Goal: Information Seeking & Learning: Compare options

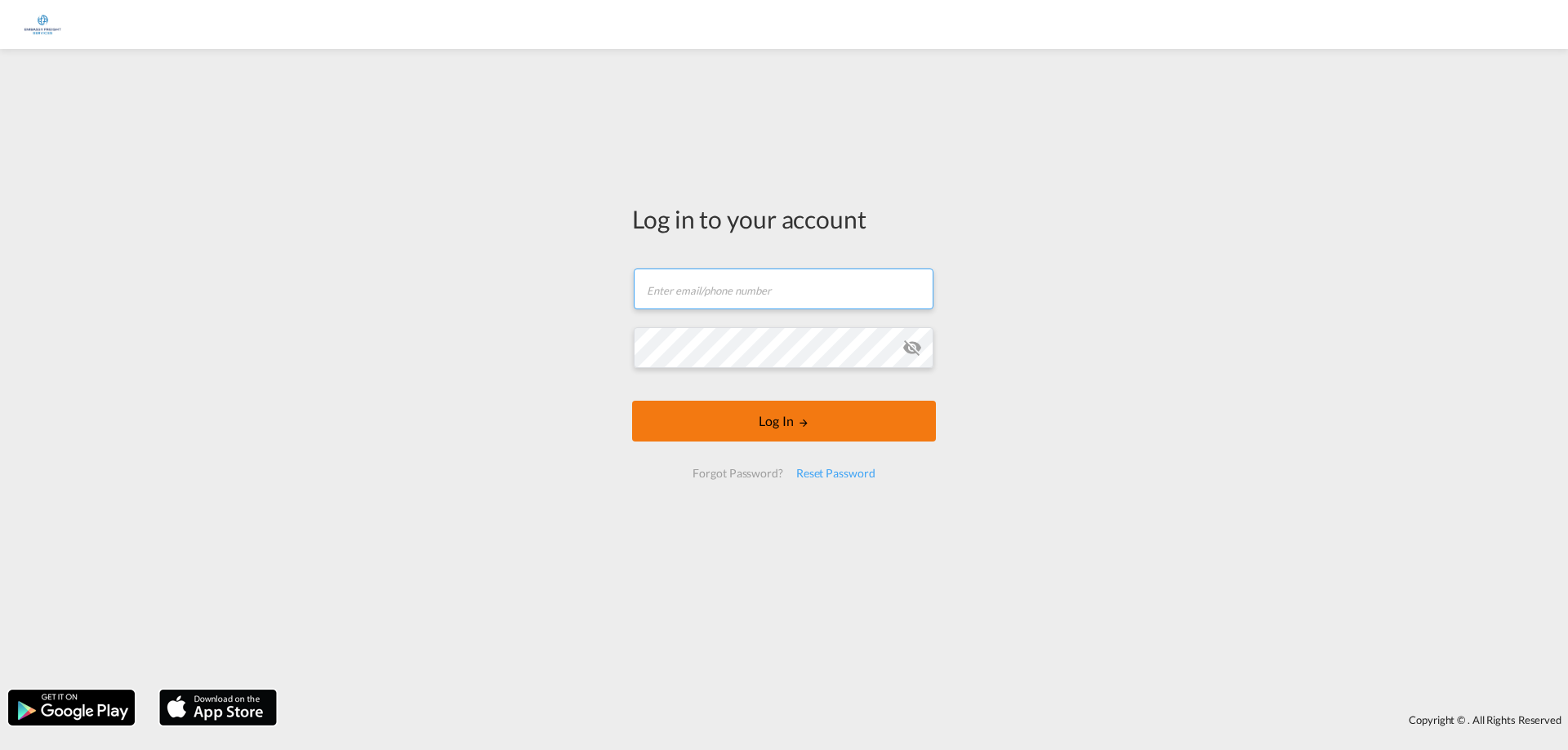
type input "[EMAIL_ADDRESS][PERSON_NAME][DOMAIN_NAME]"
click at [766, 425] on button "Log In" at bounding box center [784, 421] width 304 height 41
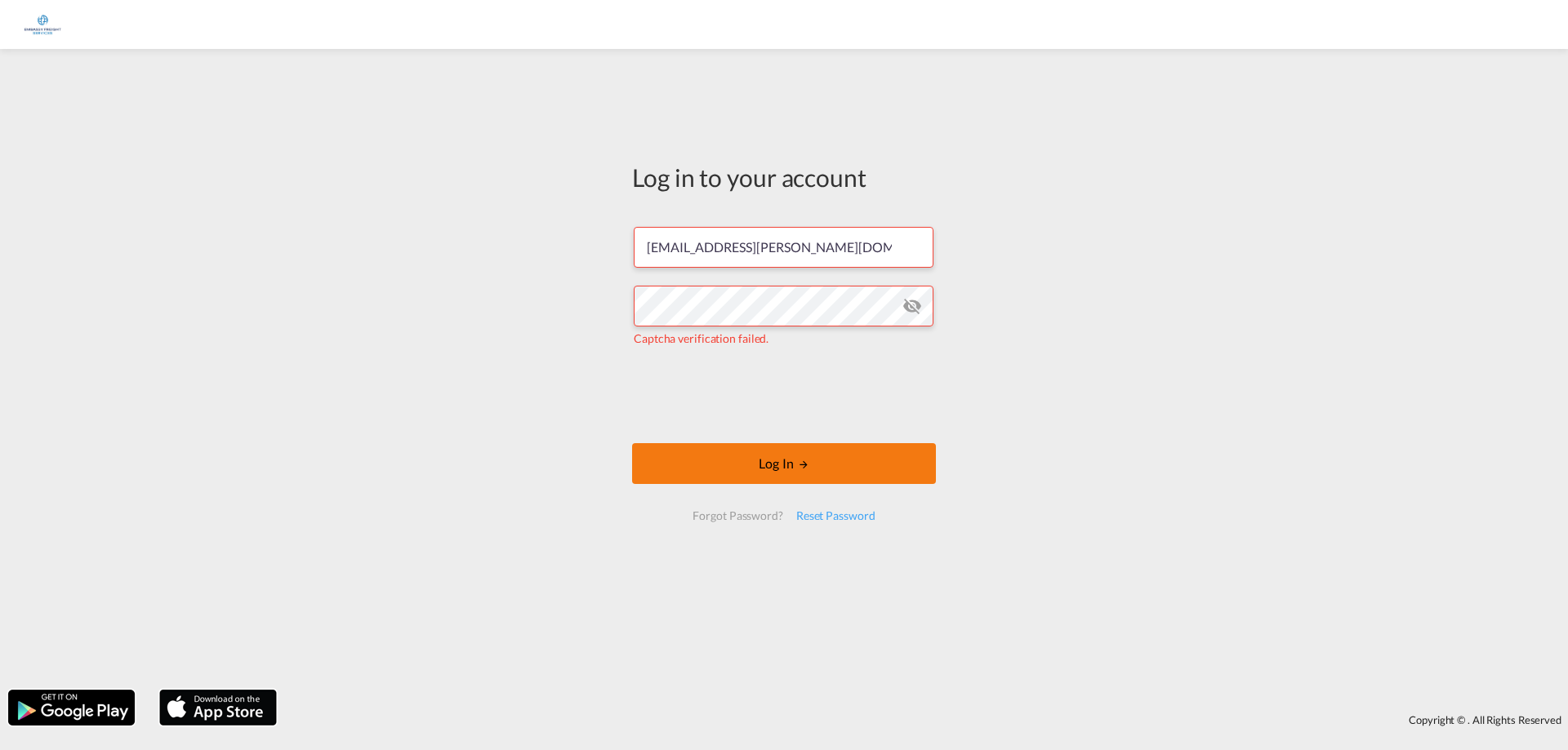
click at [750, 468] on button "Log In" at bounding box center [784, 464] width 304 height 41
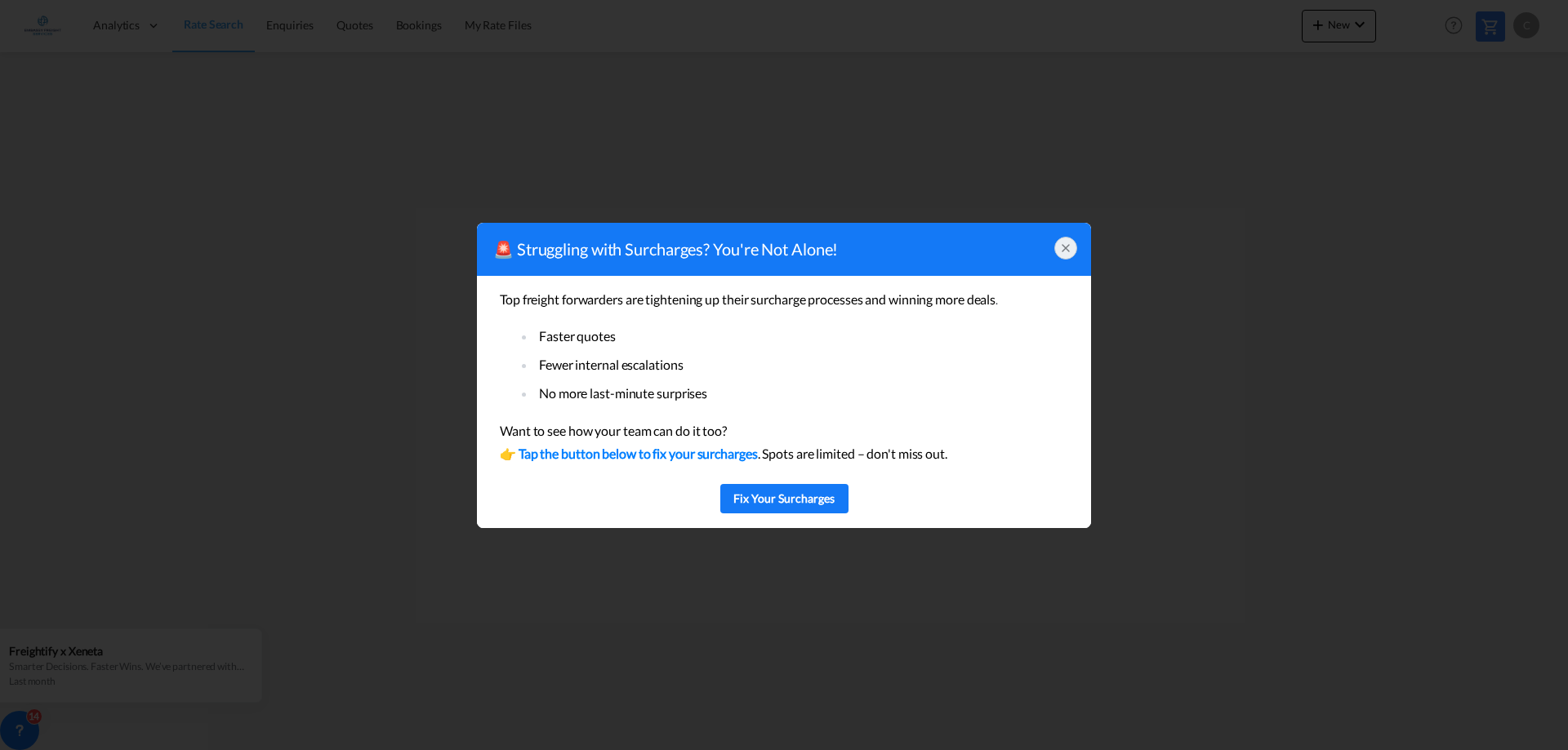
click at [1067, 234] on div "🚨 Struggling with Surcharges? You're Not Alone!" at bounding box center [784, 249] width 614 height 53
click at [1065, 250] on icon at bounding box center [1065, 247] width 13 height 13
